Goal: Navigation & Orientation: Find specific page/section

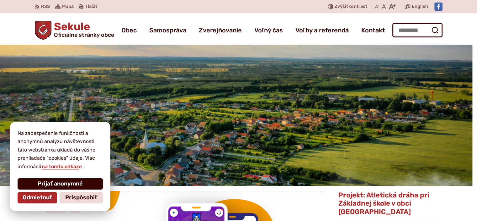
click at [47, 185] on span "Prijať anonymné" at bounding box center [60, 183] width 45 height 7
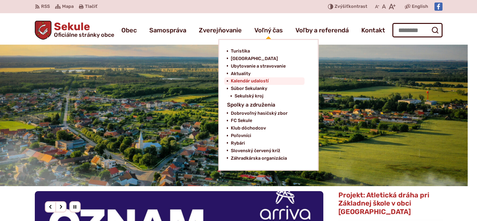
click at [244, 78] on span "Kalendár udalostí" at bounding box center [250, 81] width 38 height 8
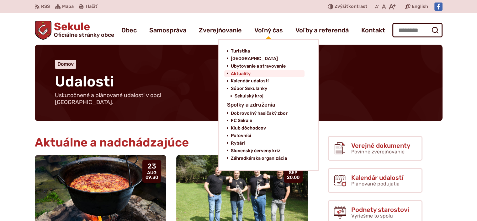
click at [244, 73] on span "Aktuality" at bounding box center [241, 74] width 20 height 8
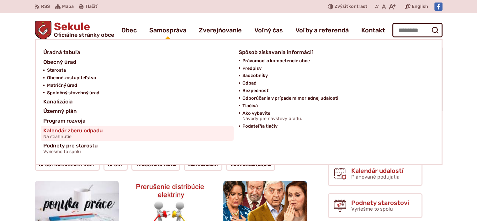
click at [67, 135] on span "Na stiahnutie" at bounding box center [73, 136] width 60 height 5
